Goal: Task Accomplishment & Management: Use online tool/utility

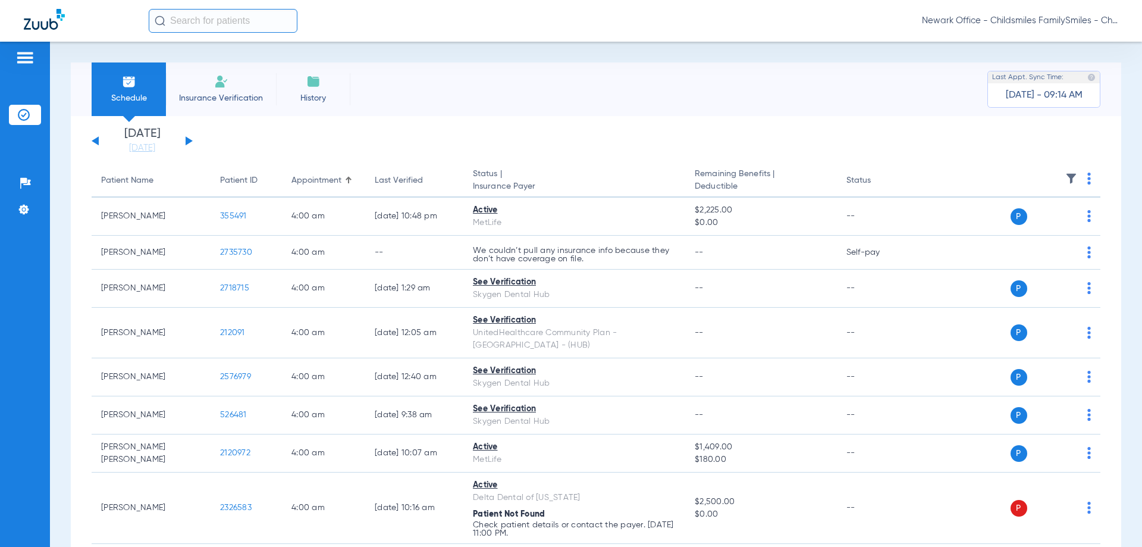
click at [191, 139] on div "[DATE] [DATE] [DATE] [DATE] [DATE] [DATE] [DATE] [DATE] [DATE] [DATE] [DATE] [D…" at bounding box center [142, 141] width 101 height 26
click at [186, 144] on button at bounding box center [189, 140] width 7 height 9
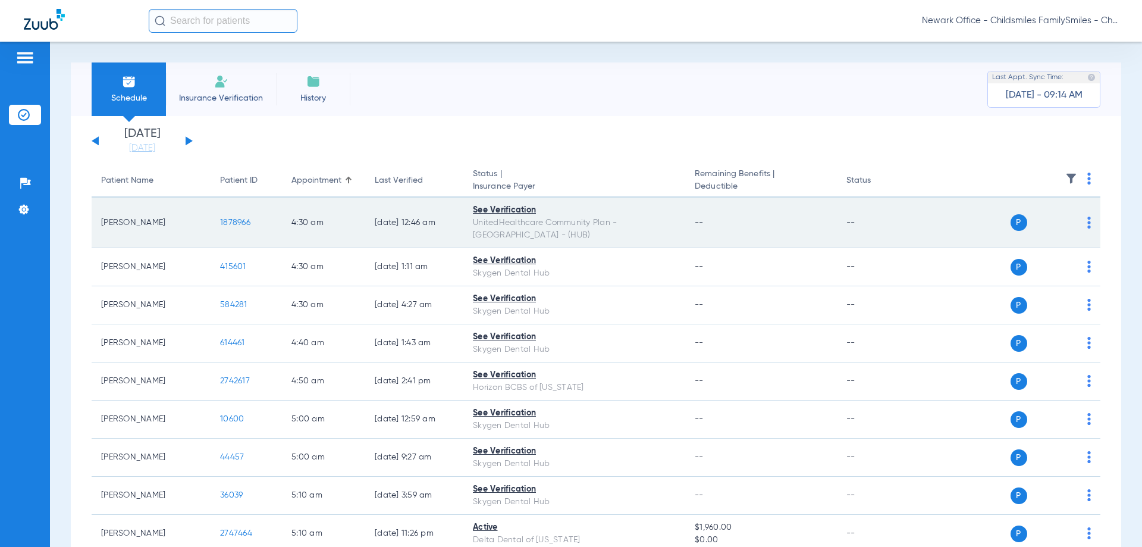
click at [1082, 176] on th at bounding box center [1009, 180] width 184 height 33
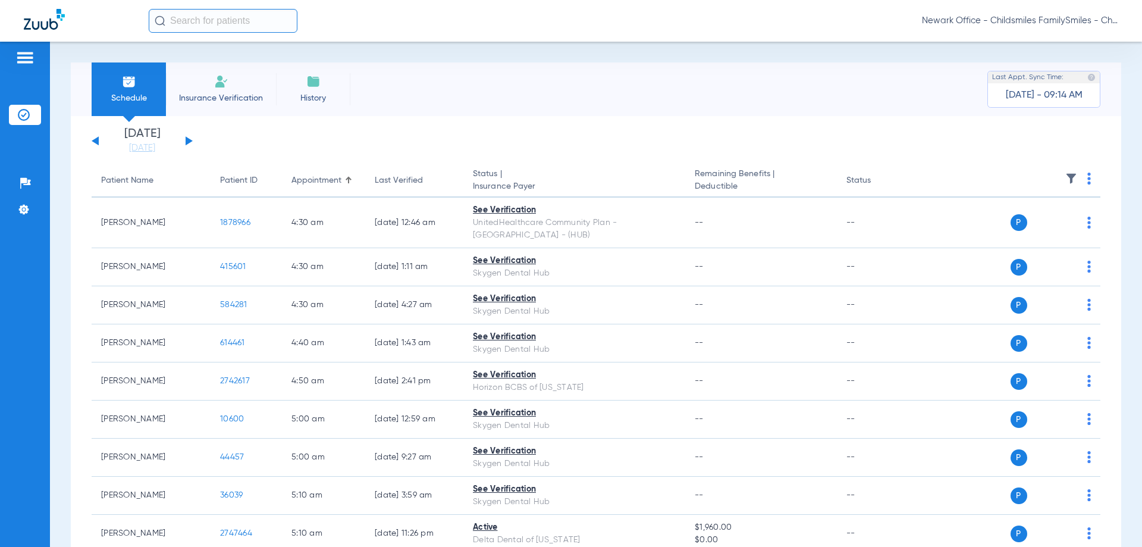
click at [1087, 184] on img at bounding box center [1089, 178] width 4 height 12
click at [1015, 226] on span "Verify All" at bounding box center [1034, 225] width 74 height 8
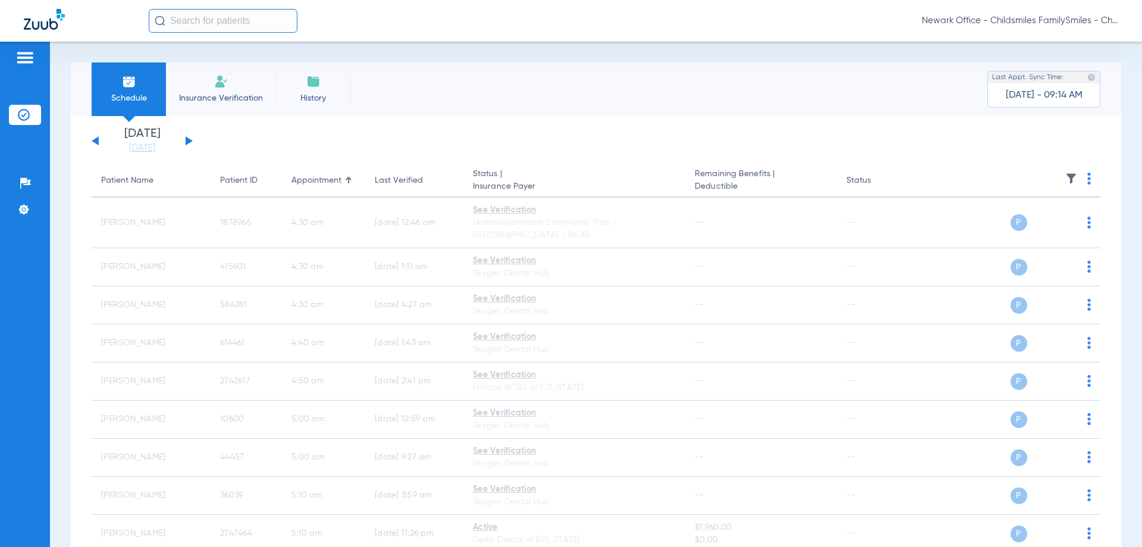
click at [850, 106] on div "Schedule Insurance Verification History Last Appt. Sync Time: [DATE] - 09:14 AM" at bounding box center [596, 89] width 1050 height 54
click at [475, 103] on div "Schedule Insurance Verification History Last Appt. Sync Time: [DATE] - 09:14 AM" at bounding box center [596, 89] width 1050 height 54
